Goal: Task Accomplishment & Management: Complete application form

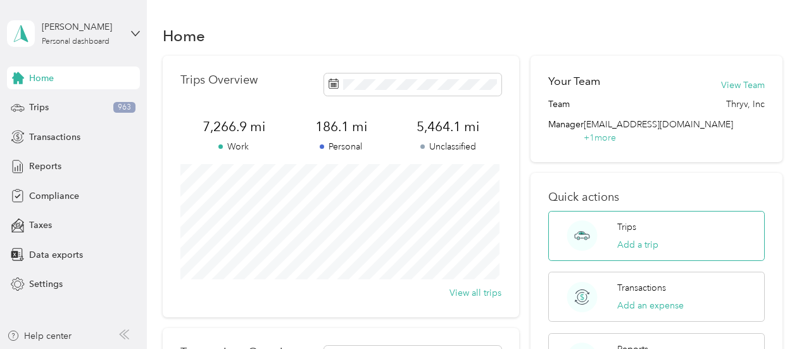
scroll to position [63, 0]
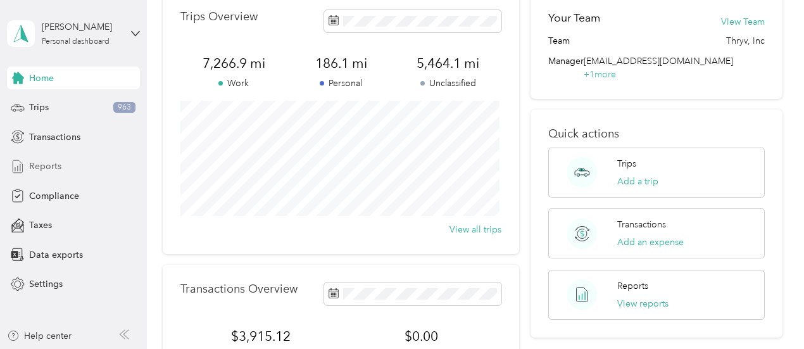
click at [42, 164] on span "Reports" at bounding box center [45, 165] width 32 height 13
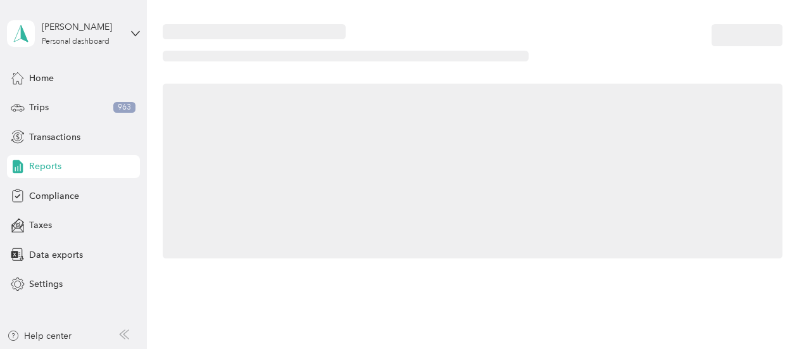
scroll to position [63, 0]
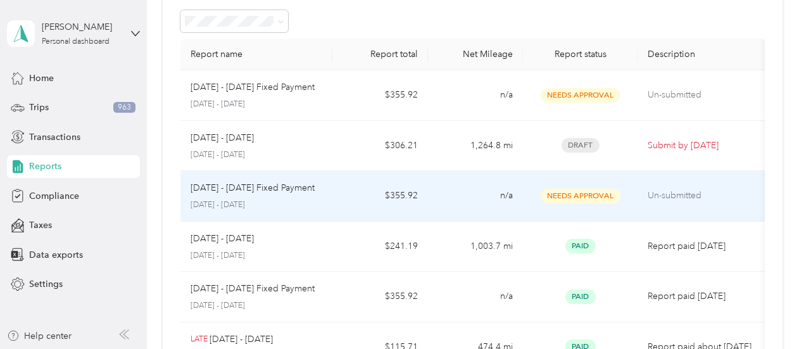
click at [556, 195] on span "Needs Approval" at bounding box center [580, 196] width 80 height 15
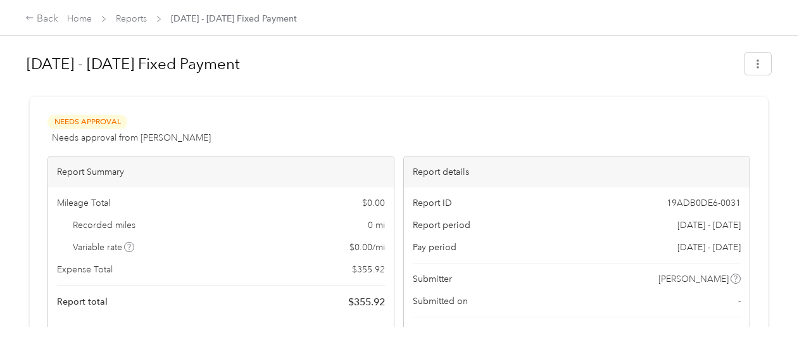
click at [82, 120] on span "Needs Approval" at bounding box center [87, 122] width 80 height 15
click at [137, 18] on link "Reports" at bounding box center [131, 18] width 31 height 11
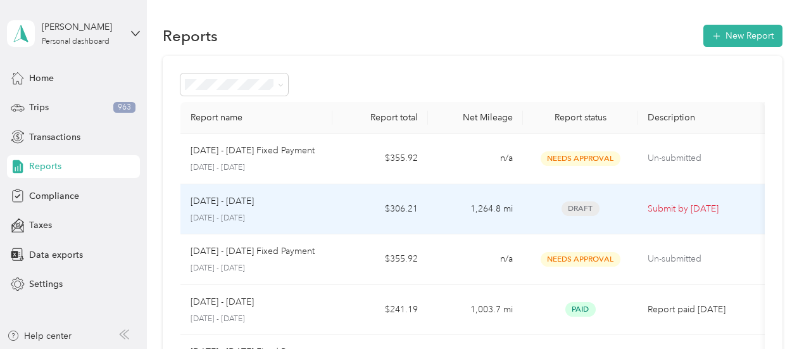
click at [416, 216] on td "$306.21" at bounding box center [379, 209] width 95 height 51
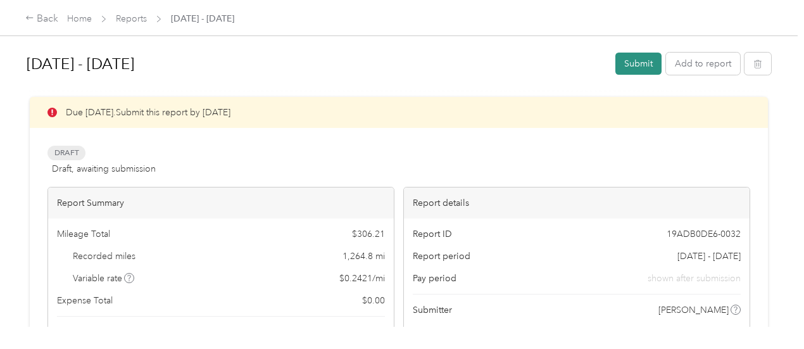
click at [634, 66] on button "Submit" at bounding box center [638, 64] width 46 height 22
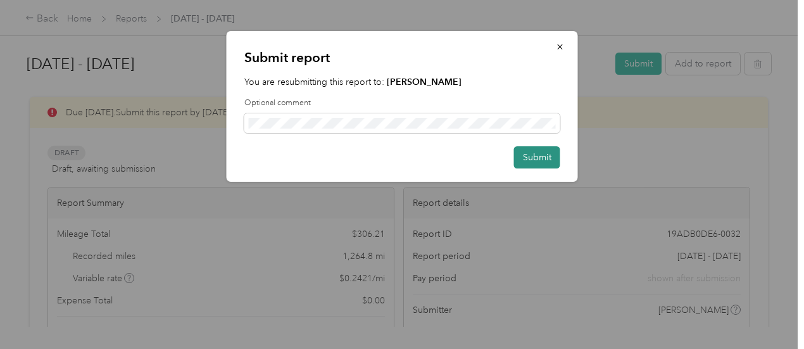
click at [545, 159] on button "Submit" at bounding box center [537, 157] width 46 height 22
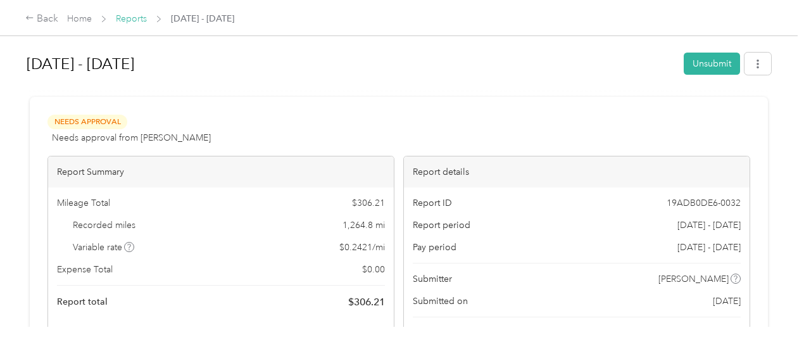
click at [133, 16] on link "Reports" at bounding box center [131, 18] width 31 height 11
